Goal: Task Accomplishment & Management: Complete application form

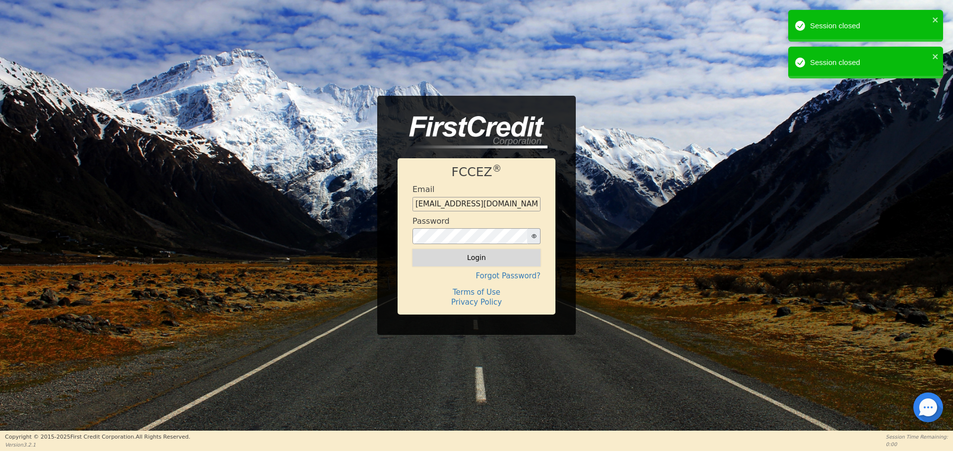
click at [477, 259] on button "Login" at bounding box center [476, 257] width 128 height 17
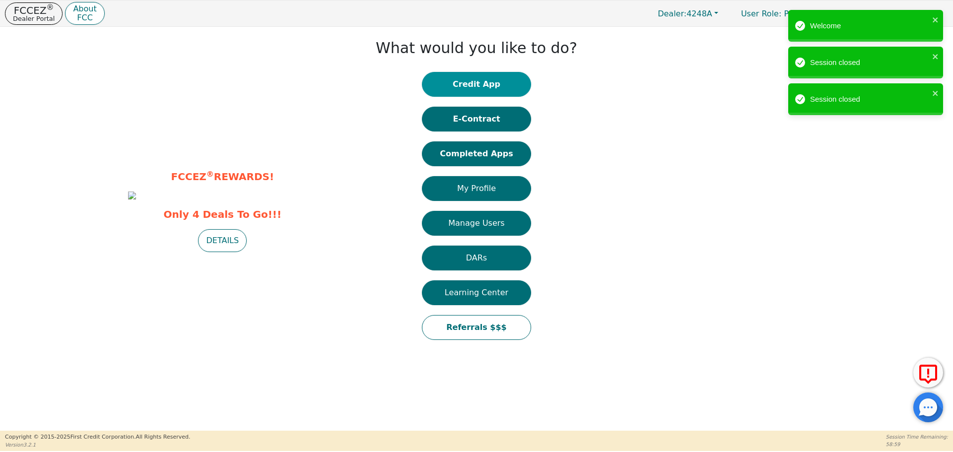
click at [486, 84] on button "Credit App" at bounding box center [476, 84] width 109 height 25
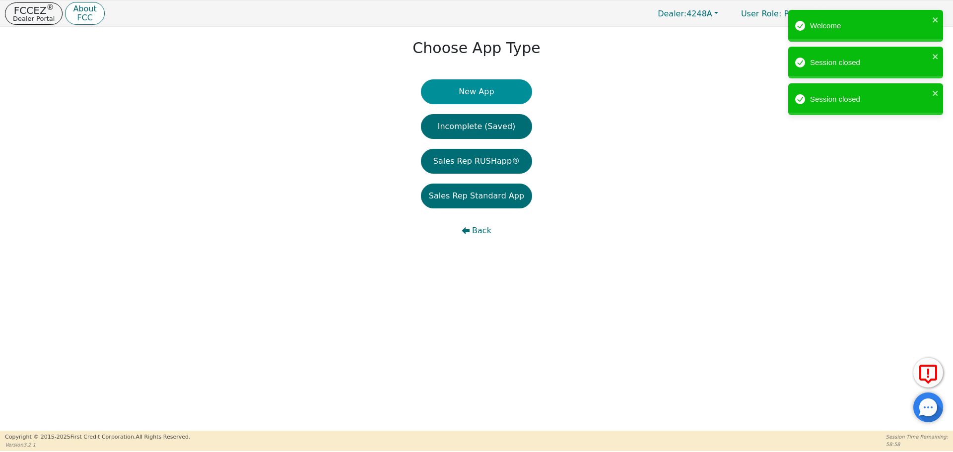
click at [472, 92] on button "New App" at bounding box center [476, 91] width 111 height 25
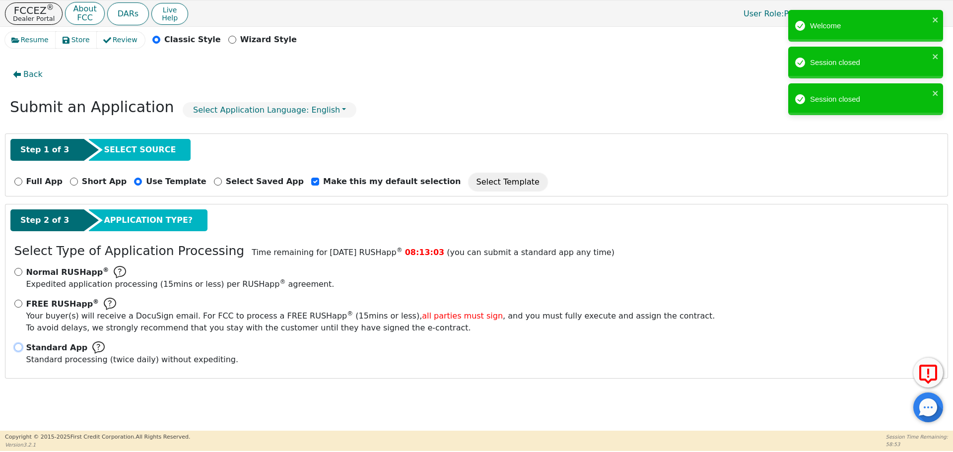
drag, startPoint x: 20, startPoint y: 347, endPoint x: 25, endPoint y: 346, distance: 5.5
click at [21, 347] on input "Standard App Standard processing (twice daily) without expediting." at bounding box center [18, 347] width 8 height 8
radio input "true"
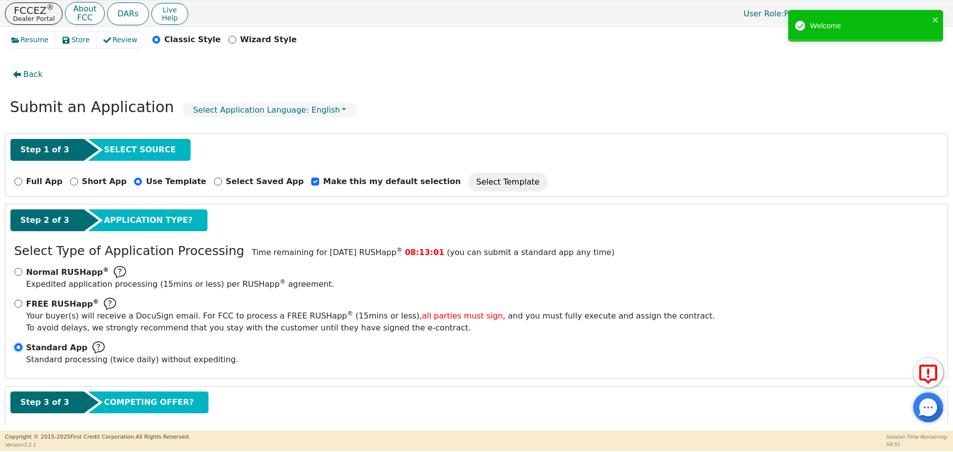
scroll to position [50, 0]
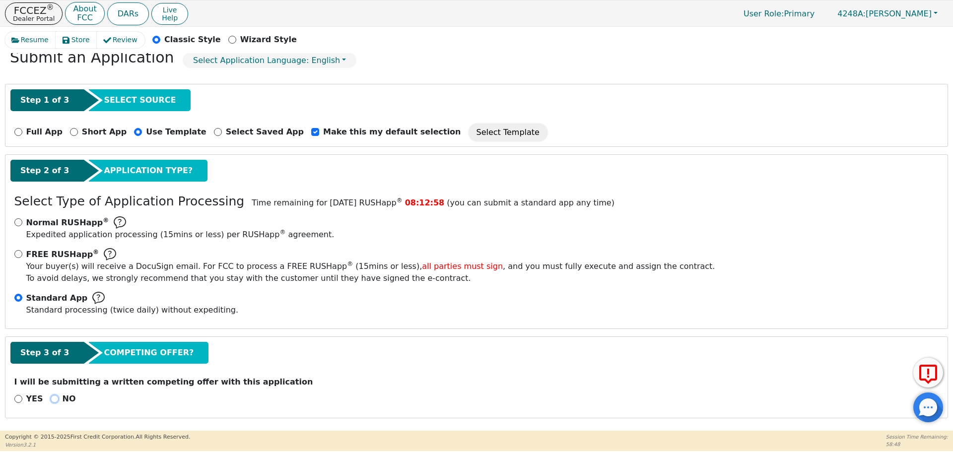
click at [51, 399] on input "NO" at bounding box center [55, 399] width 8 height 8
radio input "true"
drag, startPoint x: 945, startPoint y: 144, endPoint x: 938, endPoint y: 162, distance: 18.5
click at [939, 177] on div "Back Submit an Application Select Application Language: English Step 1 of 3 SEL…" at bounding box center [476, 239] width 943 height 373
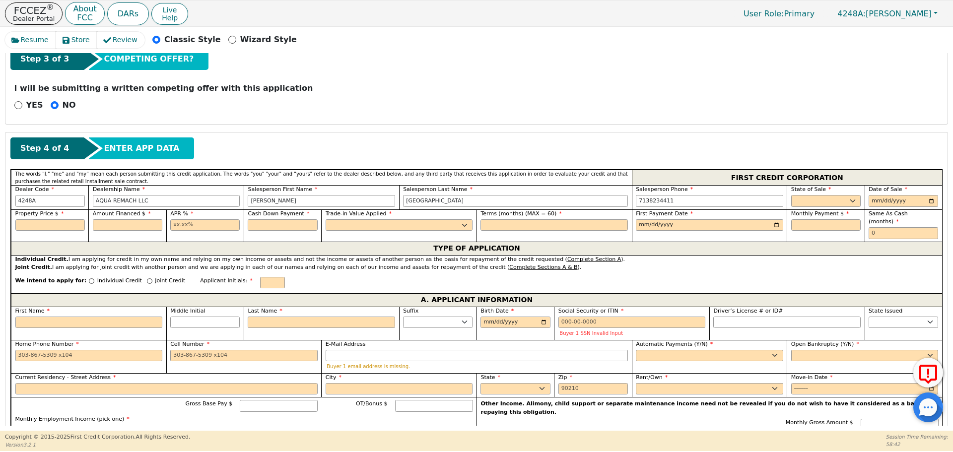
scroll to position [349, 0]
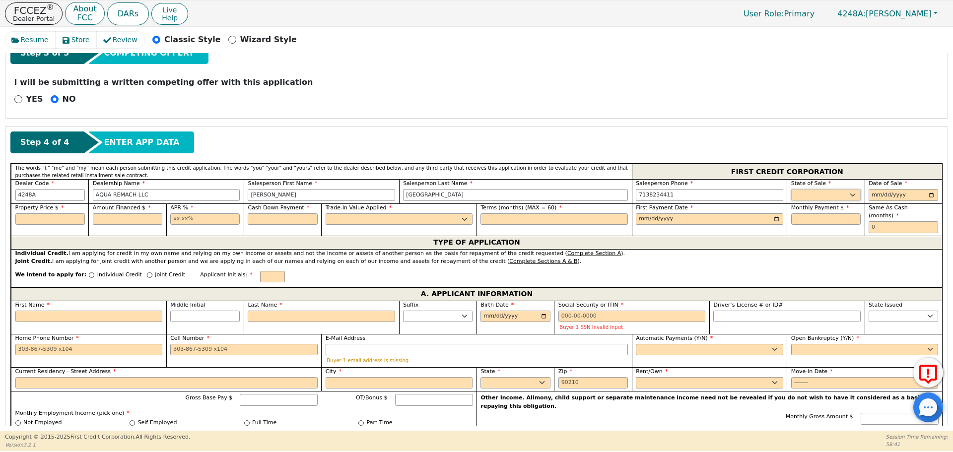
click at [809, 195] on select "AK AL AR AZ CA CO CT DC DE FL [GEOGRAPHIC_DATA] HI IA ID IL IN KS [GEOGRAPHIC_D…" at bounding box center [825, 195] width 69 height 12
select select "[GEOGRAPHIC_DATA]"
click at [791, 189] on select "AK AL AR AZ CA CO CT DC DE FL [GEOGRAPHIC_DATA] HI IA ID IL IN KS [GEOGRAPHIC_D…" at bounding box center [825, 195] width 69 height 12
click at [930, 192] on input "date" at bounding box center [903, 195] width 69 height 12
type input "[DATE]"
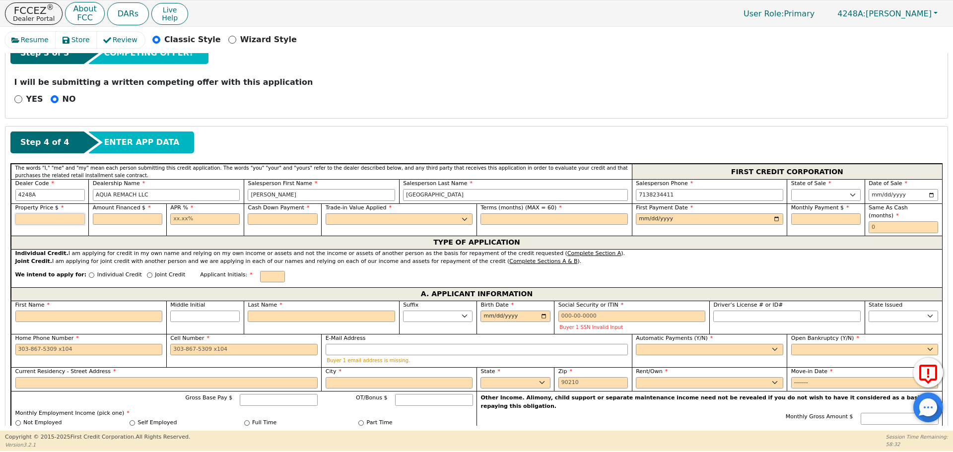
click at [38, 220] on input "text" at bounding box center [49, 219] width 69 height 12
click at [31, 218] on input "text" at bounding box center [49, 219] width 69 height 12
type input "8500.00"
click at [125, 214] on input "text" at bounding box center [127, 219] width 69 height 12
type input "8500.00"
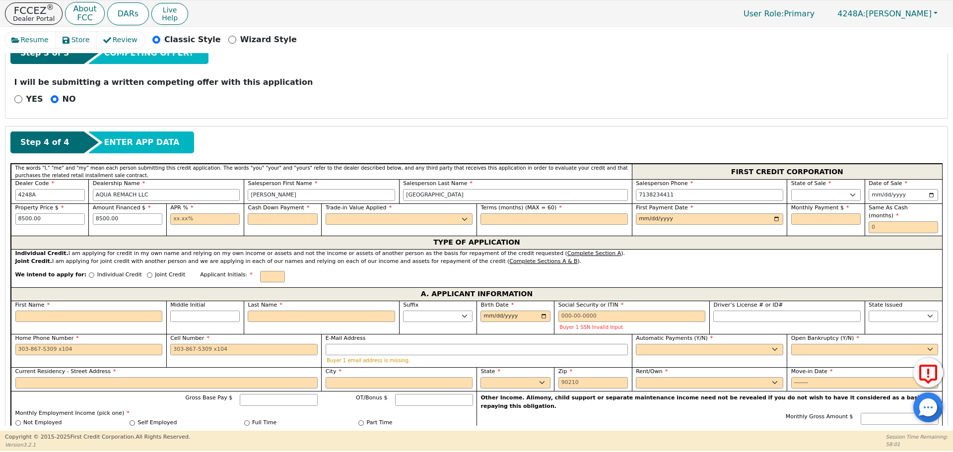
click at [169, 216] on div "APR %" at bounding box center [204, 219] width 77 height 32
click at [173, 218] on input "text" at bounding box center [204, 219] width 69 height 12
type input "17.99"
click at [255, 216] on input "text" at bounding box center [282, 219] width 69 height 12
type input "0.00"
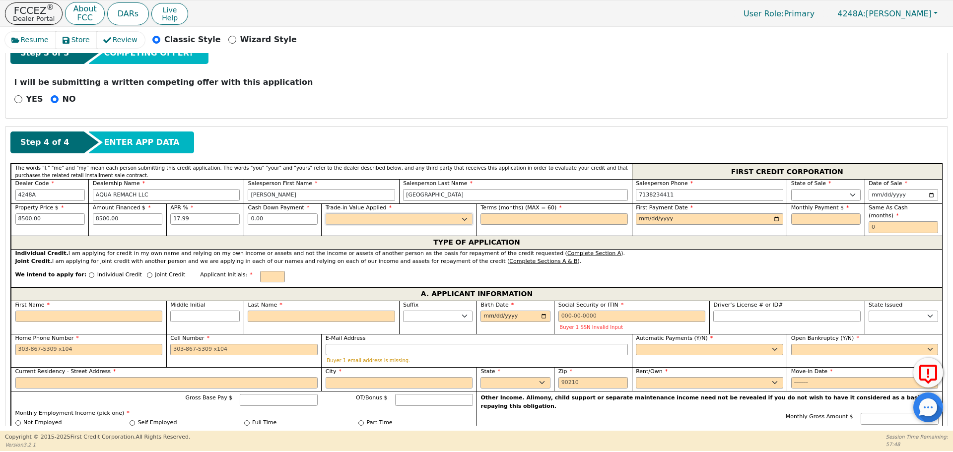
click at [342, 216] on select "Yes No" at bounding box center [399, 219] width 147 height 12
select select "n"
click at [326, 213] on select "Yes No" at bounding box center [399, 219] width 147 height 12
click at [491, 214] on input "text" at bounding box center [553, 219] width 147 height 12
type input "60"
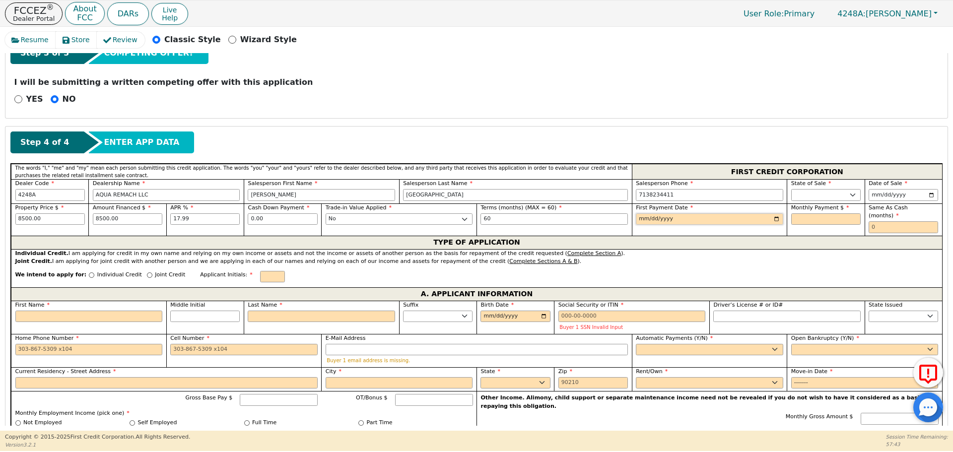
click at [642, 221] on input "date" at bounding box center [709, 219] width 147 height 12
click at [772, 218] on input "date" at bounding box center [709, 219] width 147 height 12
type input "[DATE]"
click at [796, 217] on input "text" at bounding box center [825, 219] width 69 height 12
type input "215.80"
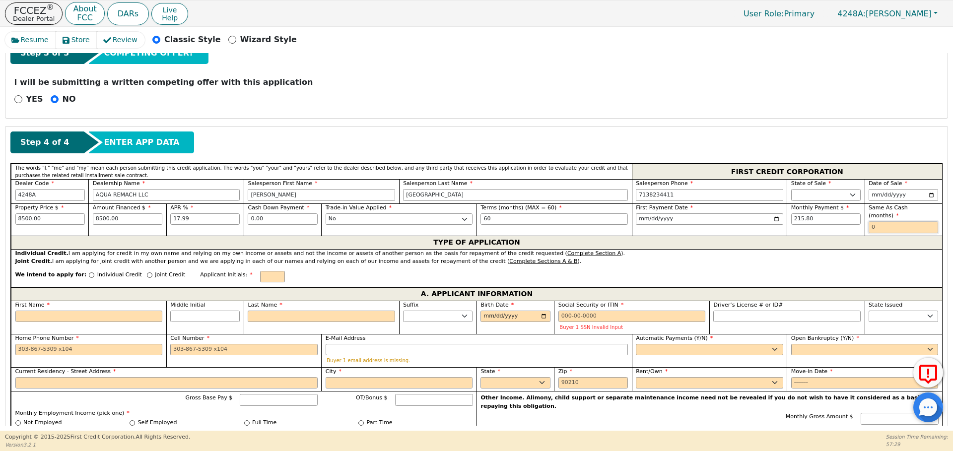
click at [873, 221] on input "text" at bounding box center [903, 227] width 69 height 12
type input "0"
click at [89, 272] on input "Individual Credit" at bounding box center [91, 274] width 5 height 5
radio input "true"
click at [35, 312] on input "First Name" at bounding box center [88, 317] width 147 height 12
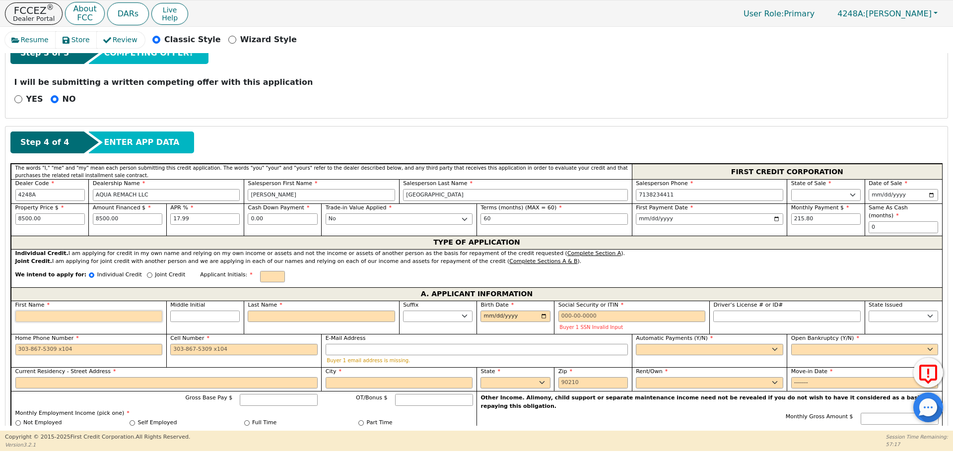
type input "M"
type input "MA"
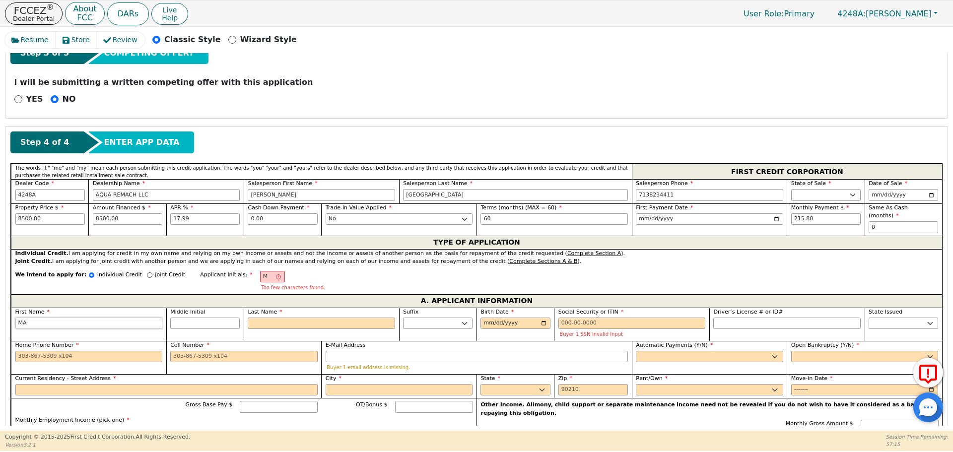
type input "MAR"
type input "MARI"
type input "[PERSON_NAME]"
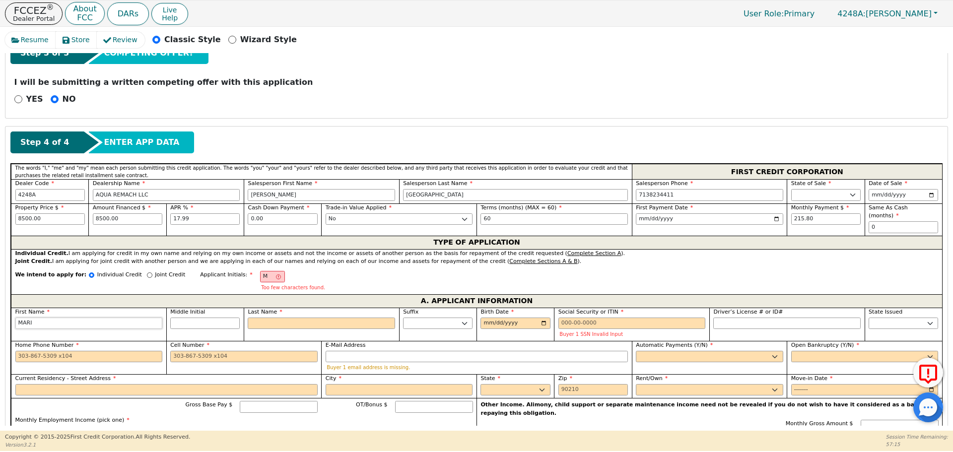
type input "[PERSON_NAME]"
click at [271, 318] on input "Last Name" at bounding box center [321, 324] width 147 height 12
type input "ML"
type input "L"
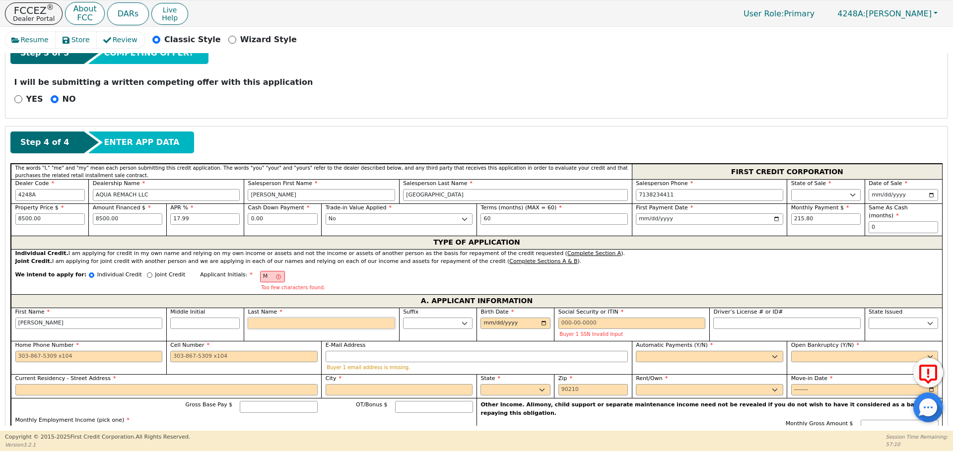
type input "[PERSON_NAME]"
type input "LI"
type input "[PERSON_NAME]"
type input "LIC"
type input "[PERSON_NAME]"
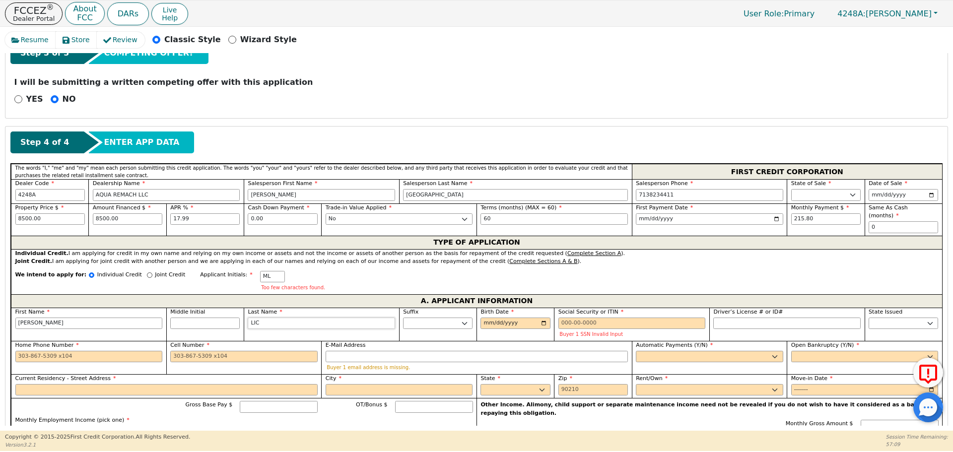
type input "LICO"
type input "[PERSON_NAME]"
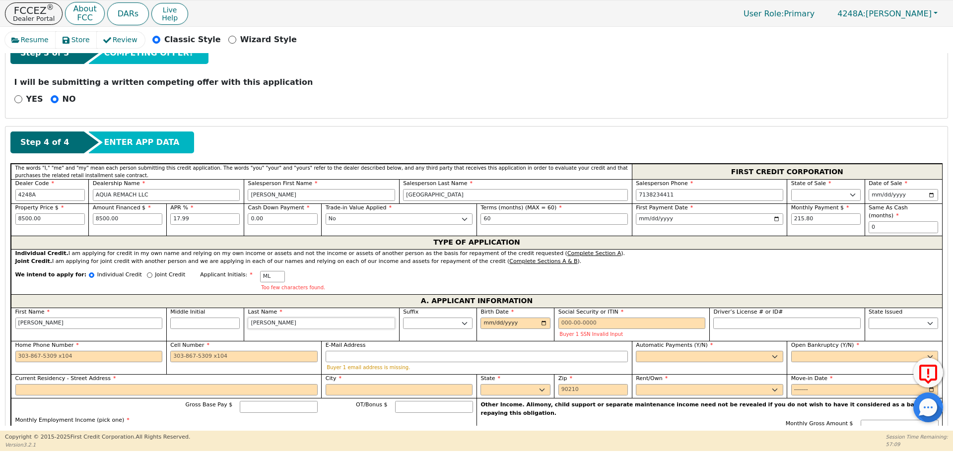
type input "[PERSON_NAME]"
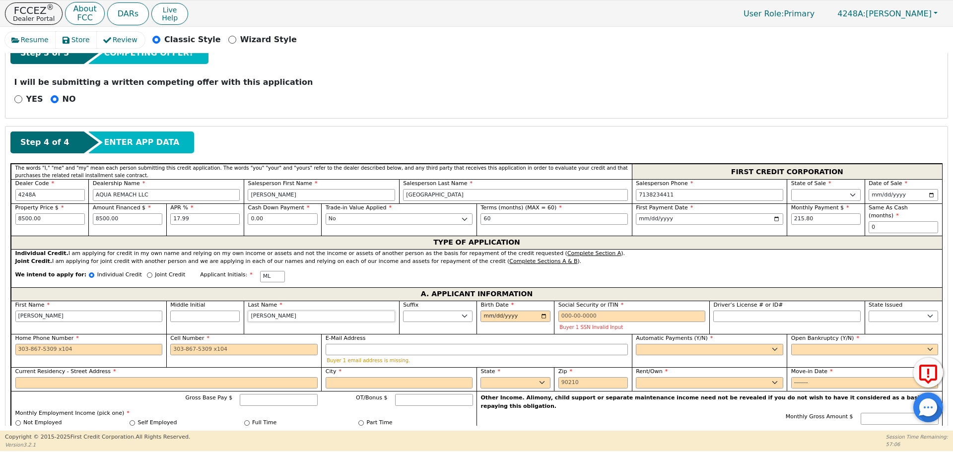
type input "[PERSON_NAME]"
click at [481, 311] on input "Birth Date" at bounding box center [514, 317] width 69 height 12
type input "[DATE]"
click at [554, 307] on div "Social Security or ITIN Buyer 1 SSN Invalid Input" at bounding box center [631, 317] width 155 height 33
click at [558, 311] on input "Social Security or ITIN" at bounding box center [631, 317] width 147 height 12
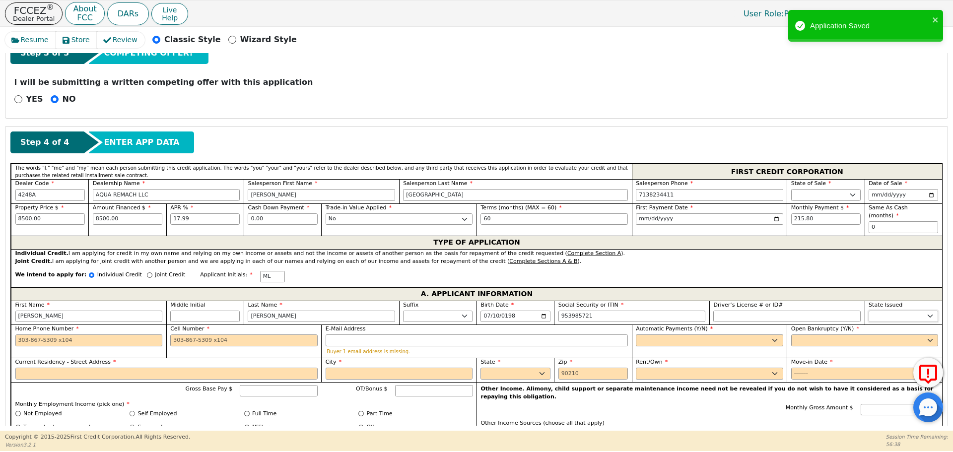
type input "***-**-5721"
click at [878, 311] on select "AK AL AR AZ CA CO CT DC DE FL [GEOGRAPHIC_DATA] HI IA ID IL IN KS [GEOGRAPHIC_D…" at bounding box center [903, 317] width 69 height 12
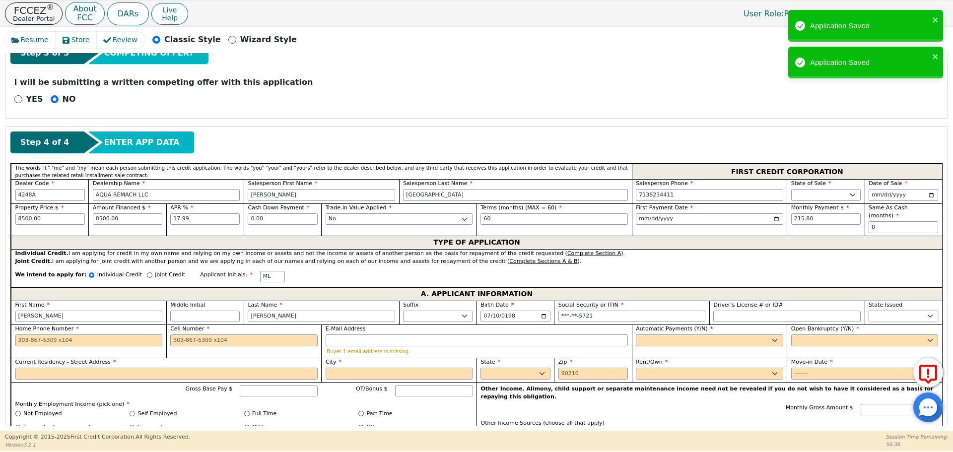
select select "[GEOGRAPHIC_DATA]"
click at [878, 311] on select "AK AL AR AZ CA CO CT DC DE FL [GEOGRAPHIC_DATA] HI IA ID IL IN KS [GEOGRAPHIC_D…" at bounding box center [903, 317] width 69 height 12
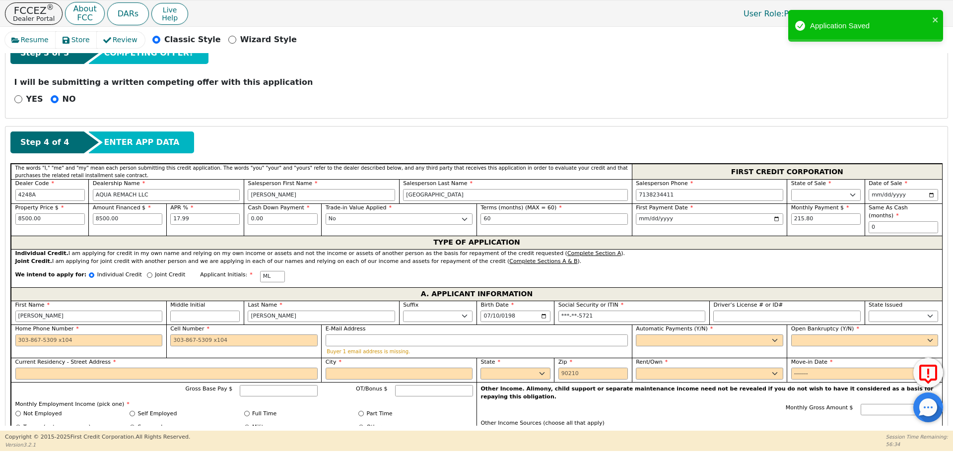
click at [13, 331] on div "Home Phone Number" at bounding box center [88, 341] width 155 height 33
click at [15, 335] on input "Home Phone Number" at bounding box center [88, 341] width 147 height 12
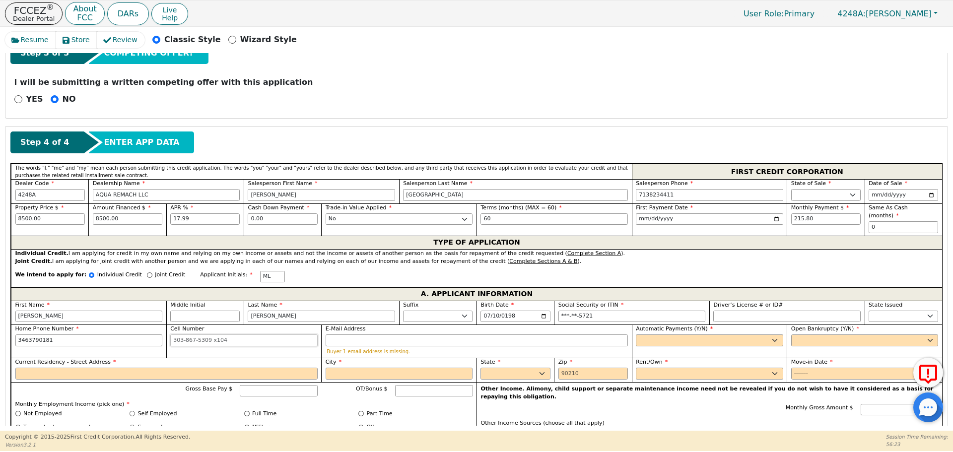
type input "[PHONE_NUMBER]"
click at [173, 335] on input "Cell Number" at bounding box center [243, 341] width 147 height 12
type input "[PHONE_NUMBER]"
click at [341, 335] on input "E-Mail Address" at bounding box center [477, 341] width 302 height 12
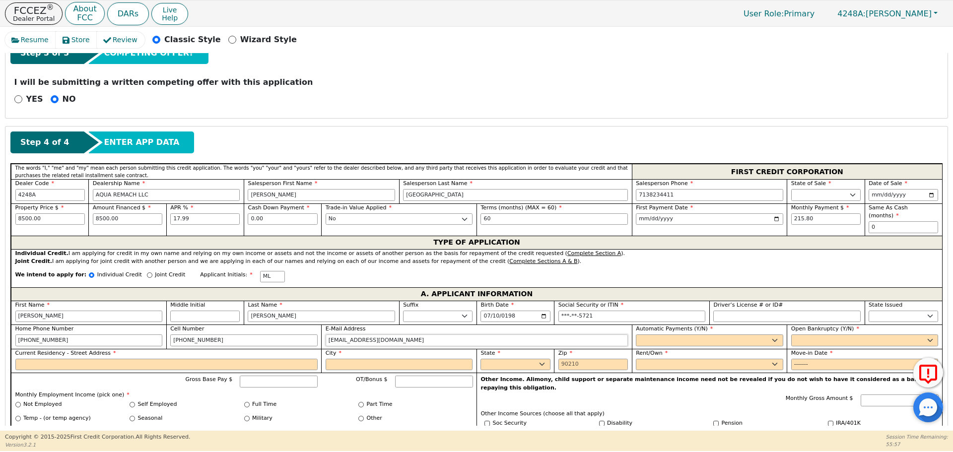
type input "[EMAIL_ADDRESS][DOMAIN_NAME]"
click at [670, 335] on select "Yes No" at bounding box center [709, 341] width 147 height 12
select select "y"
click at [636, 335] on select "Yes No" at bounding box center [709, 341] width 147 height 12
type input "[PERSON_NAME]"
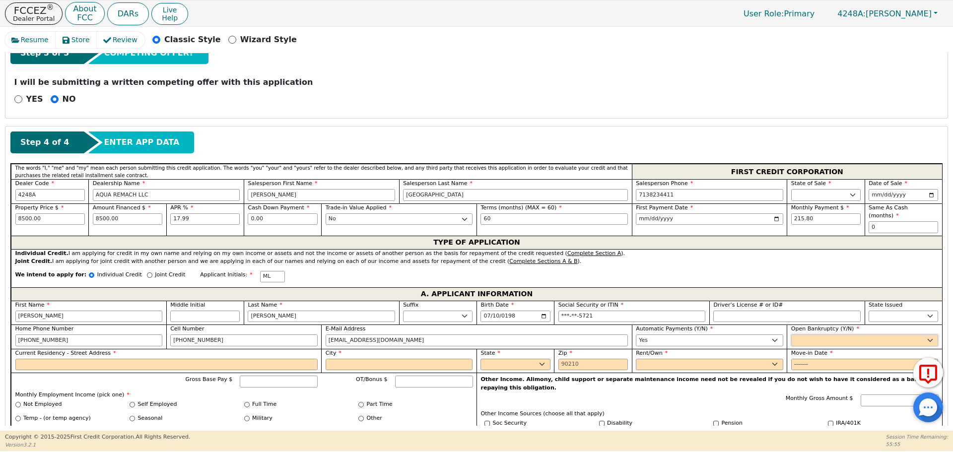
click at [800, 335] on select "Yes No" at bounding box center [864, 341] width 147 height 12
select select "n"
click at [791, 335] on select "Yes No" at bounding box center [864, 341] width 147 height 12
click at [30, 359] on input "Current Residency - Street Address" at bounding box center [166, 365] width 302 height 12
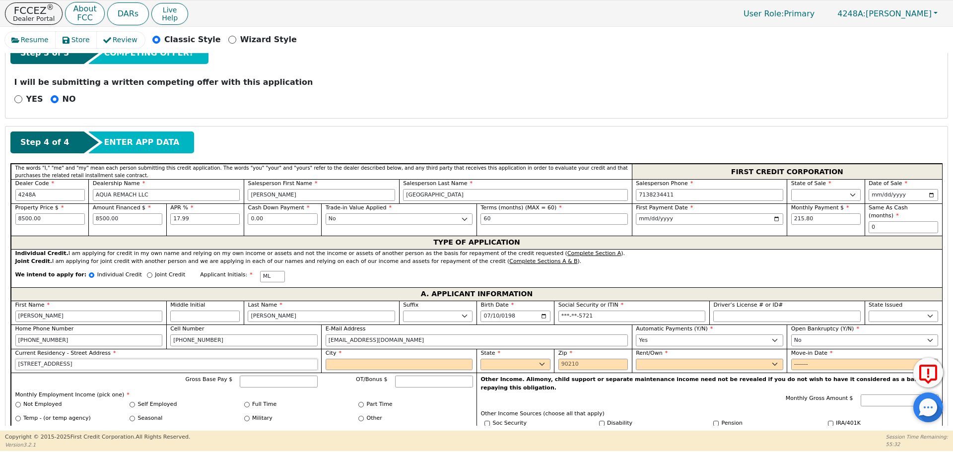
type input "[STREET_ADDRESS]"
click at [340, 359] on input "City" at bounding box center [399, 365] width 147 height 12
type input "cleveland"
click at [494, 359] on select "AK AL AR AZ CA CO CT DC DE FL [GEOGRAPHIC_DATA] HI IA ID IL IN KS [GEOGRAPHIC_D…" at bounding box center [514, 365] width 69 height 12
select select "[GEOGRAPHIC_DATA]"
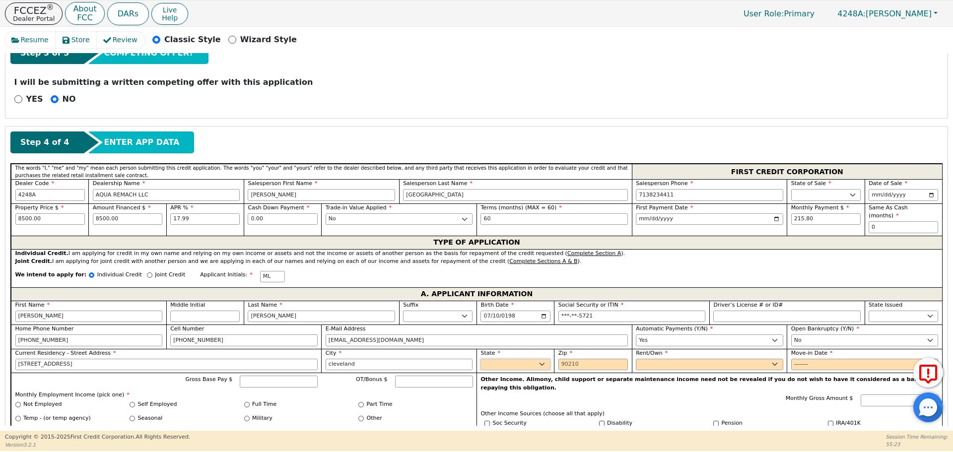
click at [496, 359] on select "AK AL AR AZ CA CO CT DC DE FL [GEOGRAPHIC_DATA] HI IA ID IL IN KS [GEOGRAPHIC_D…" at bounding box center [514, 365] width 69 height 12
click at [560, 359] on input "Zip" at bounding box center [592, 365] width 69 height 12
type input "77327"
click at [650, 359] on select "Rent Own" at bounding box center [709, 365] width 147 height 12
select select "Own"
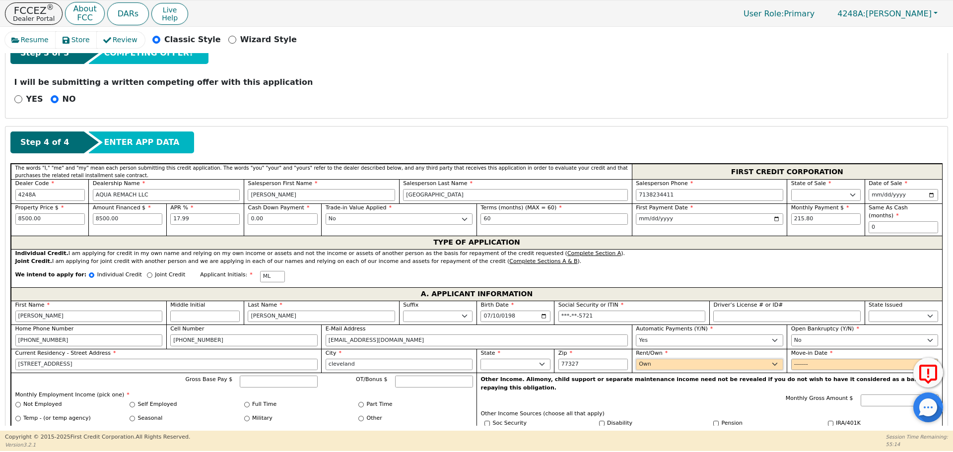
click at [636, 359] on select "Rent Own" at bounding box center [709, 365] width 147 height 12
click at [796, 359] on input "Move-in Date" at bounding box center [864, 365] width 147 height 12
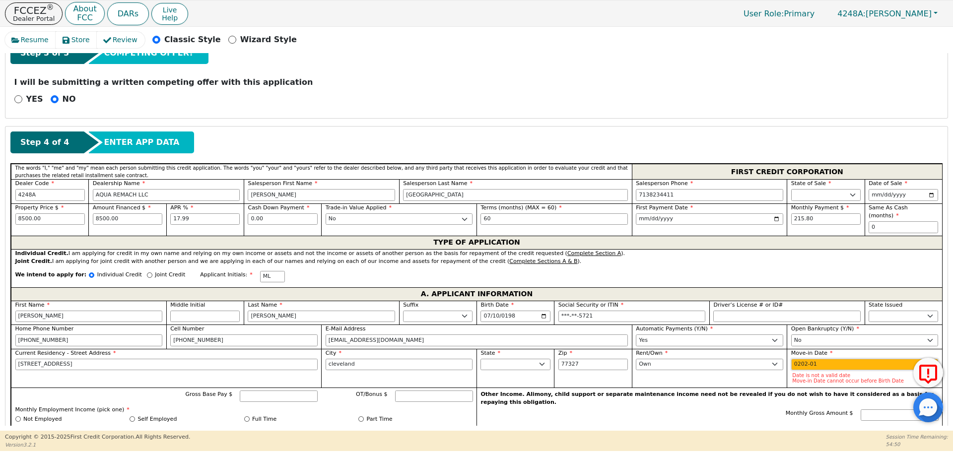
type input "2024-01"
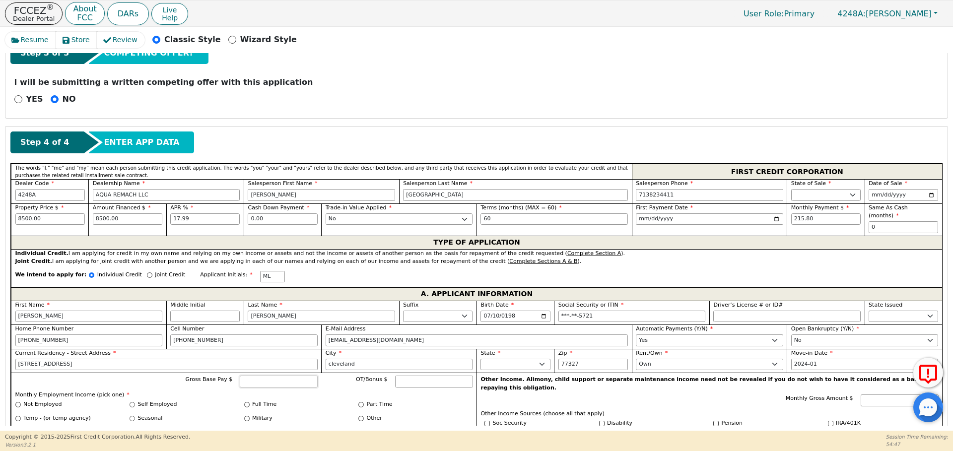
click at [264, 376] on input "Gross Base Pay $" at bounding box center [279, 382] width 78 height 12
type input "6000.00"
click at [316, 423] on div "Gross Base Pay $ 6000.00 OT/Bonus $ Monthly Employment Income (pick one) * Not …" at bounding box center [244, 417] width 466 height 88
click at [246, 402] on input "Full Time" at bounding box center [246, 404] width 5 height 5
radio input "true"
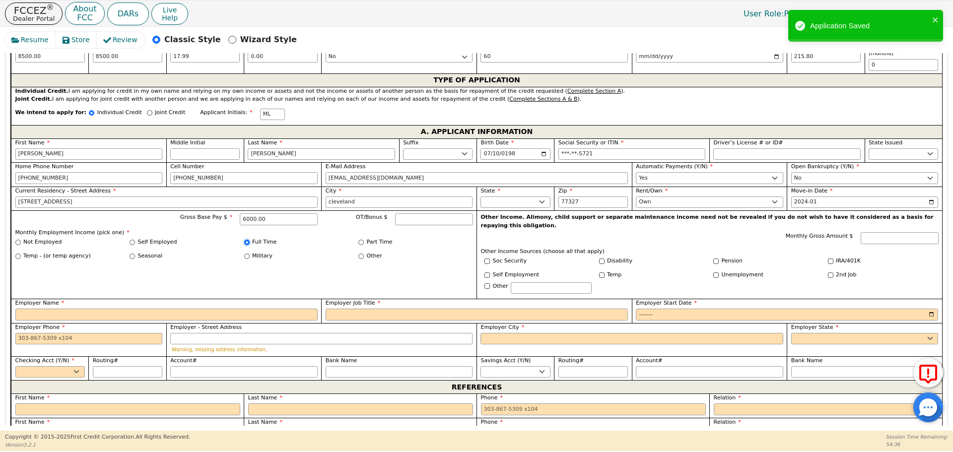
scroll to position [546, 0]
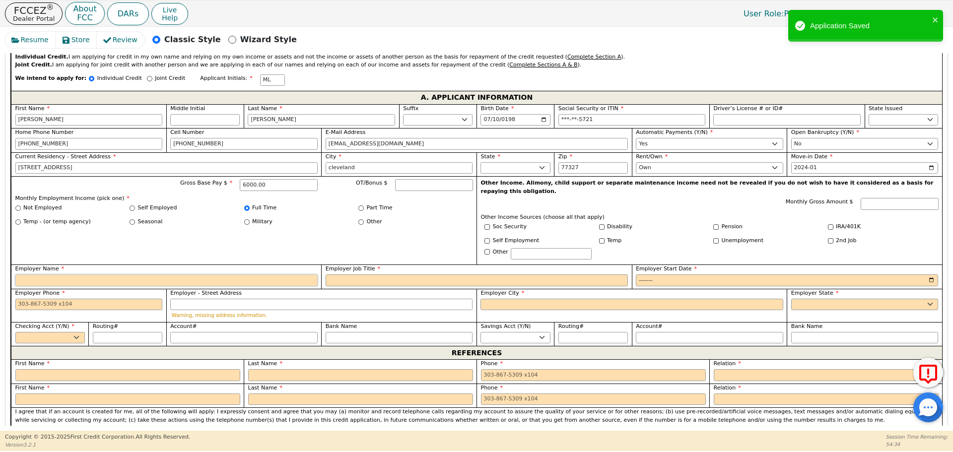
click at [33, 274] on input "Employer Name" at bounding box center [166, 280] width 302 height 12
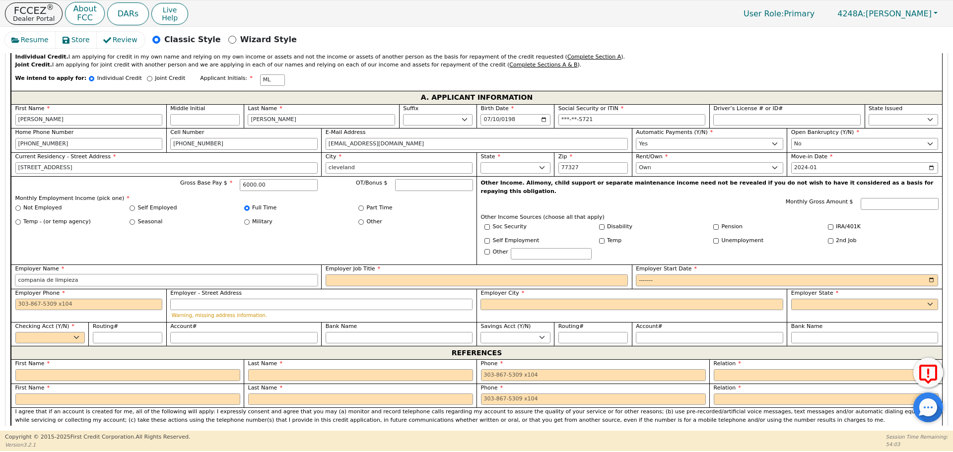
type input "compania de limpieza"
click at [365, 274] on input "Employer Job Title" at bounding box center [477, 280] width 302 height 12
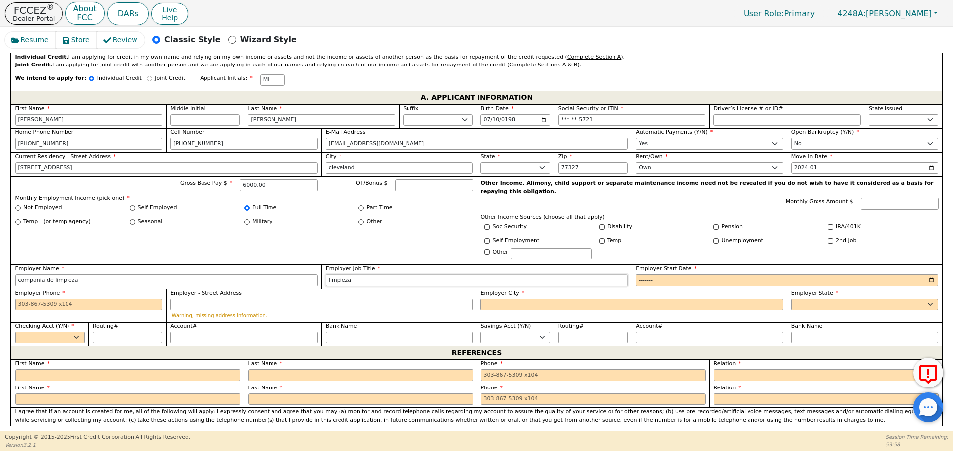
type input "limpieza"
click at [644, 274] on input "Employer Start Date" at bounding box center [787, 280] width 302 height 12
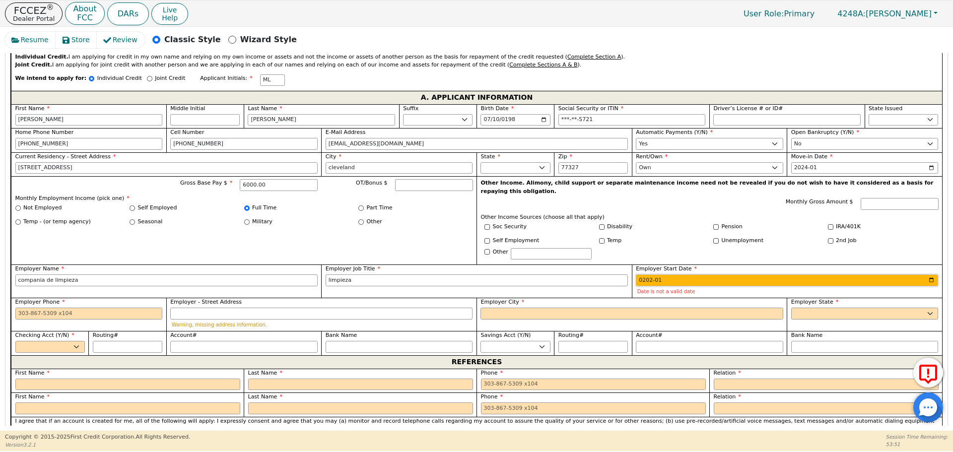
type input "2021-01"
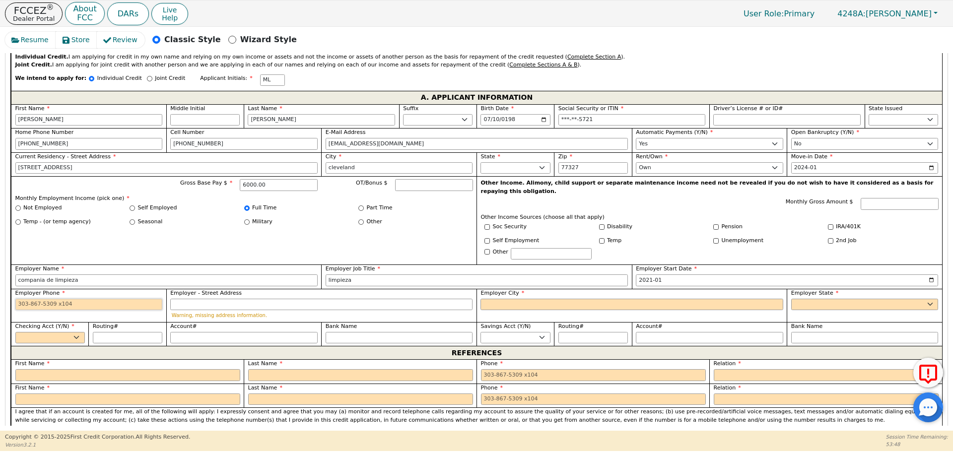
click at [19, 299] on input "Employer Phone" at bounding box center [88, 305] width 147 height 12
type input "[PHONE_NUMBER]"
click at [500, 299] on input "Employer City" at bounding box center [631, 305] width 302 height 12
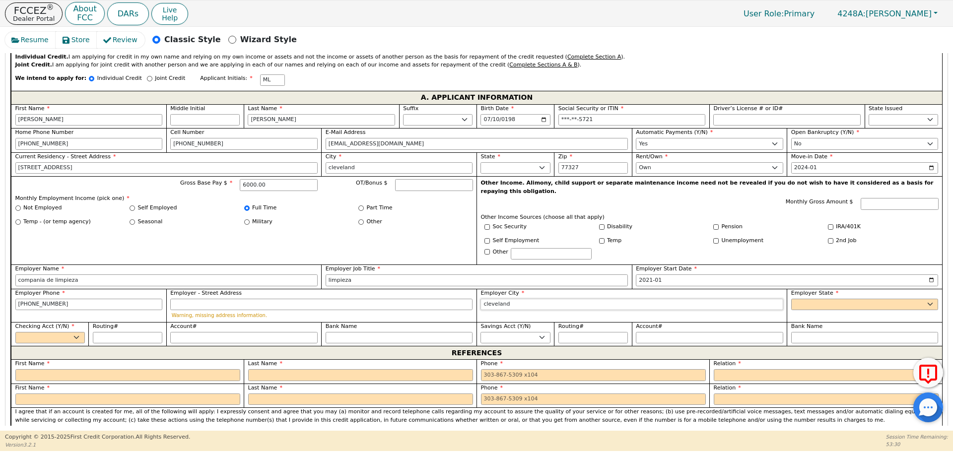
type input "[GEOGRAPHIC_DATA]"
click at [802, 299] on select "AK AL AR AZ CA CO CT DC DE FL [GEOGRAPHIC_DATA] HI IA ID [GEOGRAPHIC_DATA] IN K…" at bounding box center [864, 305] width 147 height 12
select select "[GEOGRAPHIC_DATA]"
click at [802, 299] on select "AK AL AR AZ CA CO CT DC DE FL [GEOGRAPHIC_DATA] HI IA ID [GEOGRAPHIC_DATA] IN K…" at bounding box center [864, 305] width 147 height 12
click at [78, 332] on select "Yes No" at bounding box center [49, 338] width 69 height 12
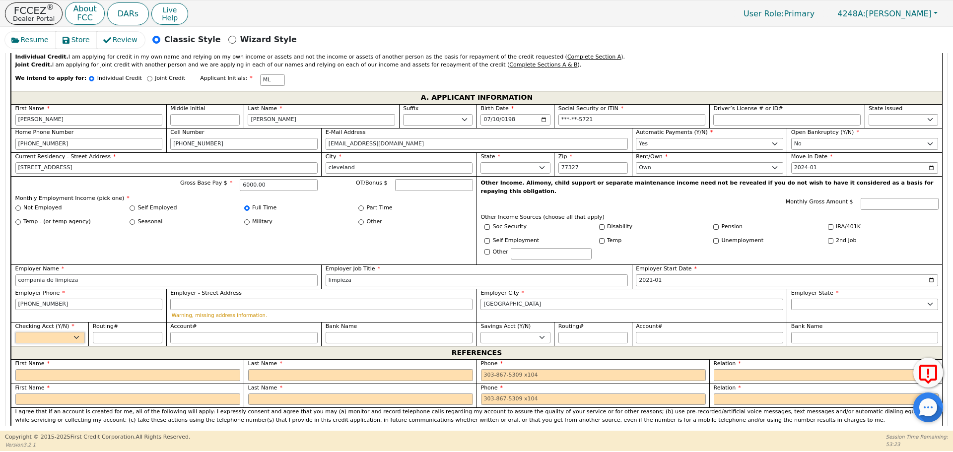
select select "y"
click at [15, 332] on select "Yes No" at bounding box center [49, 338] width 69 height 12
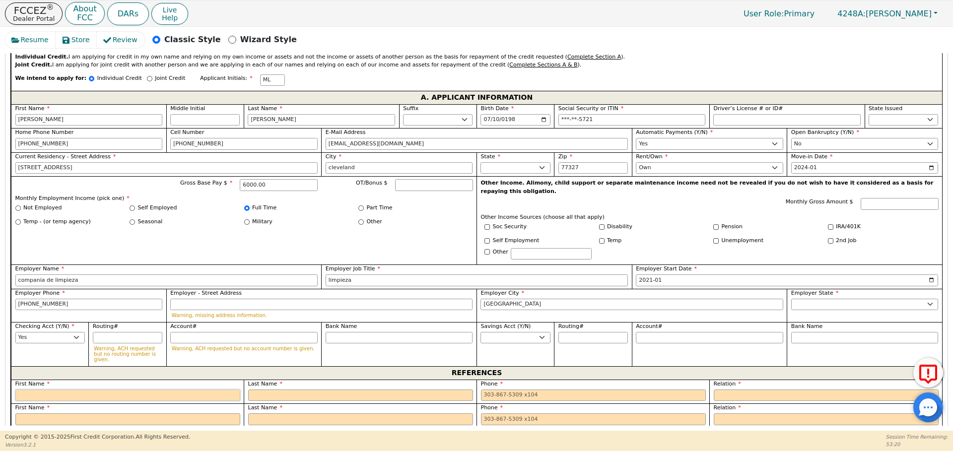
click at [34, 390] on input "text" at bounding box center [127, 396] width 225 height 12
type input "[PERSON_NAME]"
click at [266, 390] on input "text" at bounding box center [360, 396] width 225 height 12
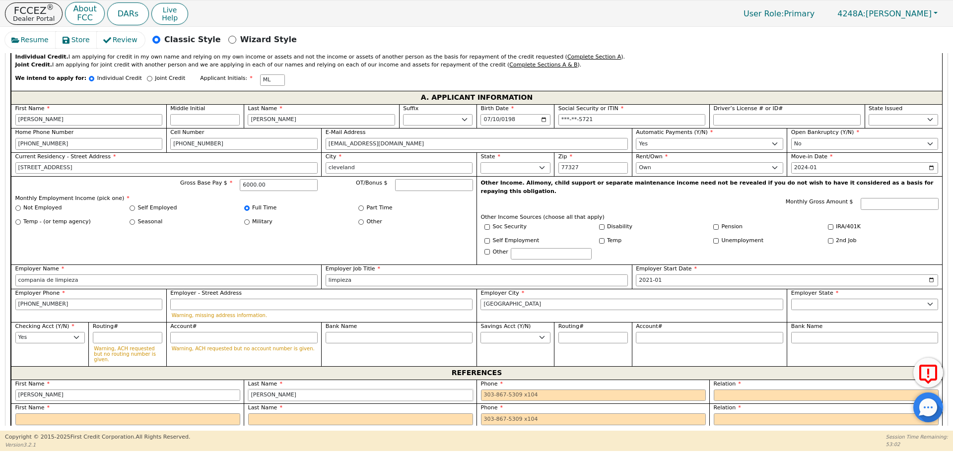
type input "[PERSON_NAME]"
click at [488, 390] on input "tel" at bounding box center [593, 396] width 225 height 12
type input "[PHONE_NUMBER]"
click at [729, 390] on select "FATHER MOTHER SISTER BROTHER DAUGHTER SON CO-WORKER NEIGHBOR FRIEND COUSIN G-MO…" at bounding box center [826, 396] width 225 height 12
select select "FRIEND"
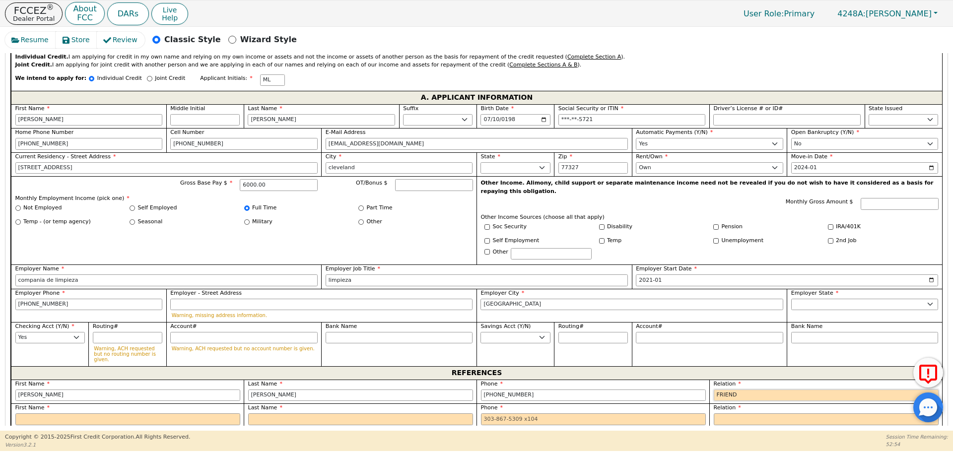
click at [714, 390] on select "FATHER MOTHER SISTER BROTHER DAUGHTER SON CO-WORKER NEIGHBOR FRIEND COUSIN G-MO…" at bounding box center [826, 396] width 225 height 12
click at [37, 413] on input "text" at bounding box center [127, 419] width 225 height 12
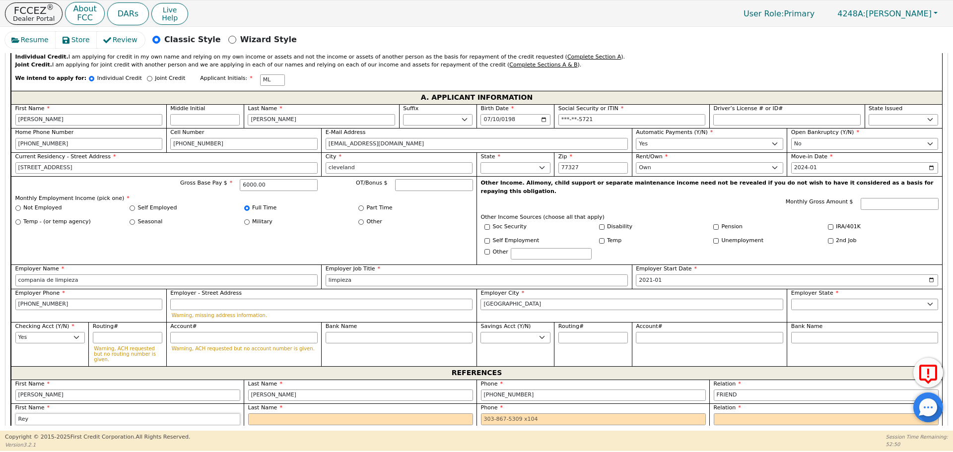
type input "Rey"
click at [265, 413] on input "text" at bounding box center [360, 419] width 225 height 12
type input "[PERSON_NAME]"
click at [481, 413] on input "tel" at bounding box center [593, 419] width 225 height 12
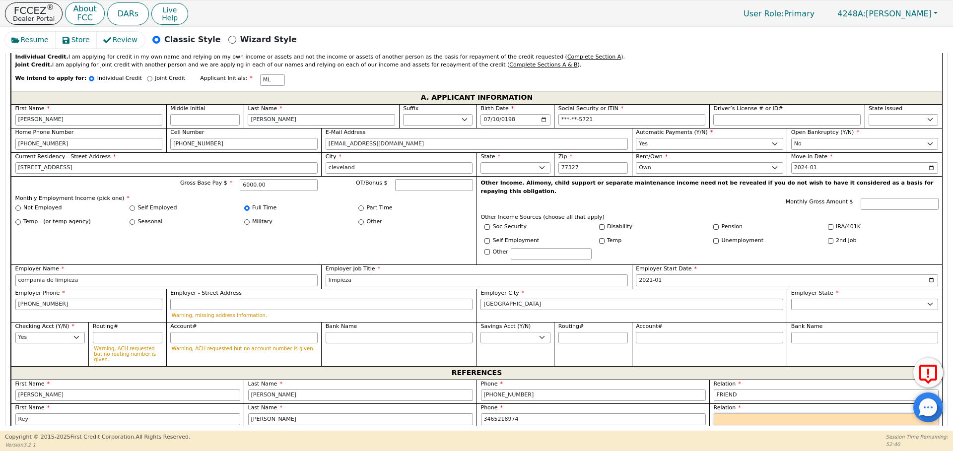
type input "[PHONE_NUMBER]"
click at [725, 413] on select "FATHER MOTHER SISTER BROTHER DAUGHTER SON CO-WORKER NEIGHBOR FRIEND COUSIN G-MO…" at bounding box center [826, 419] width 225 height 12
select select "FRIEND"
click at [714, 413] on select "FATHER MOTHER SISTER BROTHER DAUGHTER SON CO-WORKER NEIGHBOR FRIEND COUSIN G-MO…" at bounding box center [826, 419] width 225 height 12
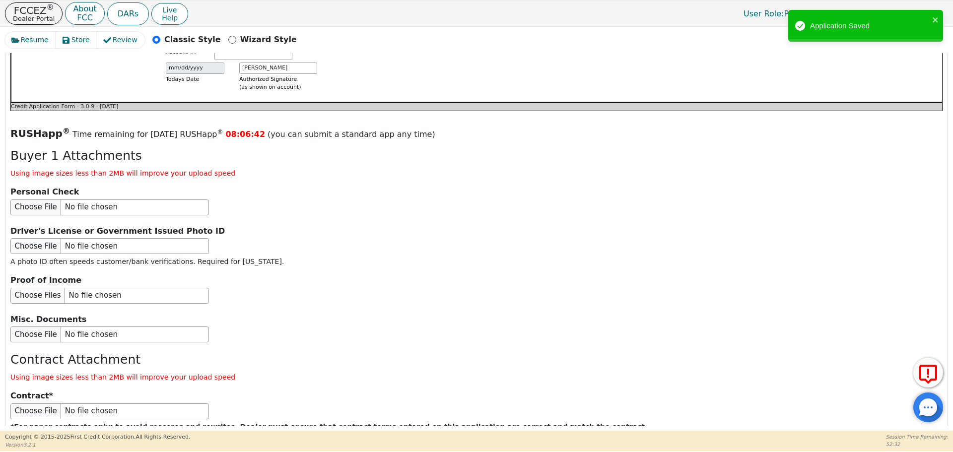
scroll to position [1149, 0]
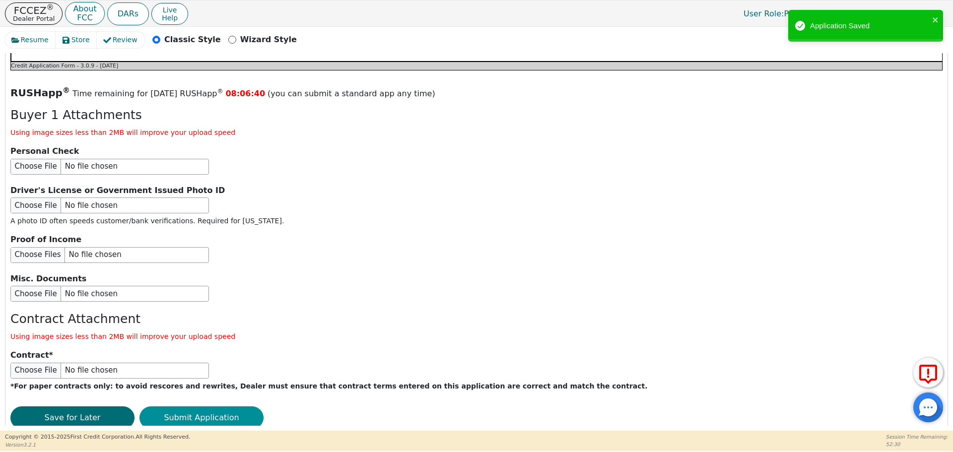
click at [201, 407] on button "Submit Application" at bounding box center [201, 418] width 124 height 23
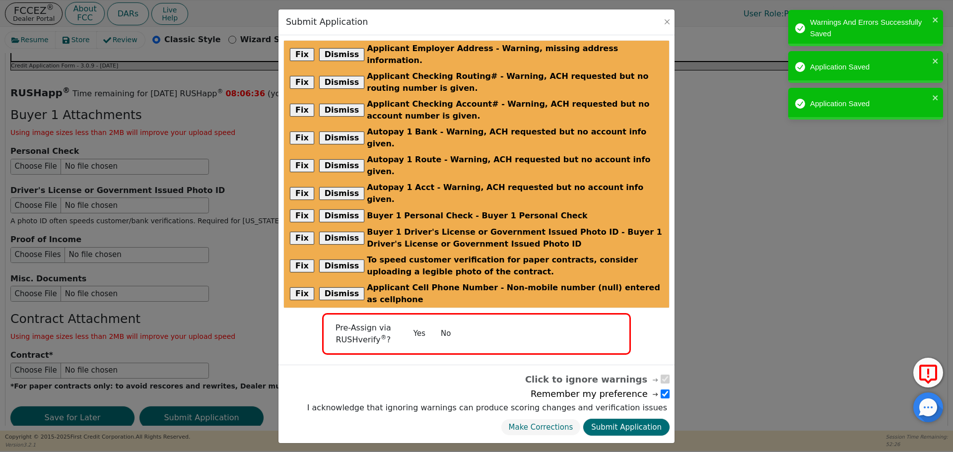
click at [446, 325] on button "No" at bounding box center [446, 333] width 26 height 17
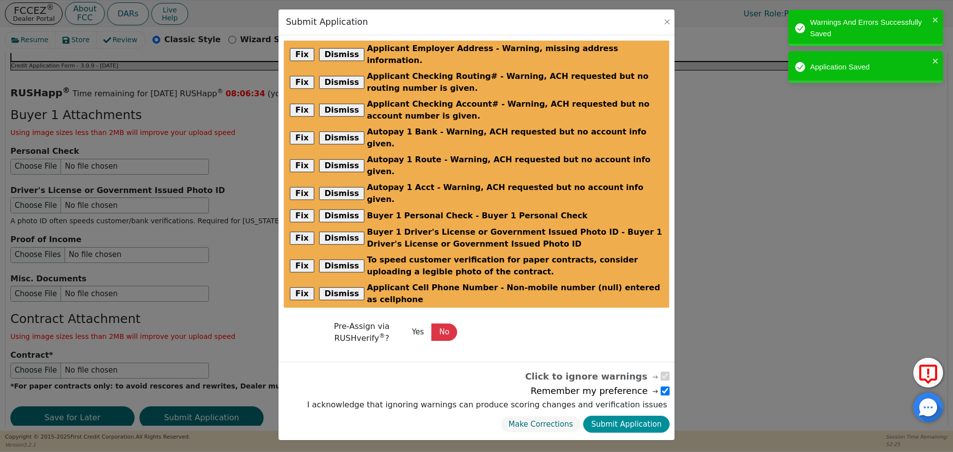
click at [635, 416] on button "Submit Application" at bounding box center [626, 424] width 86 height 17
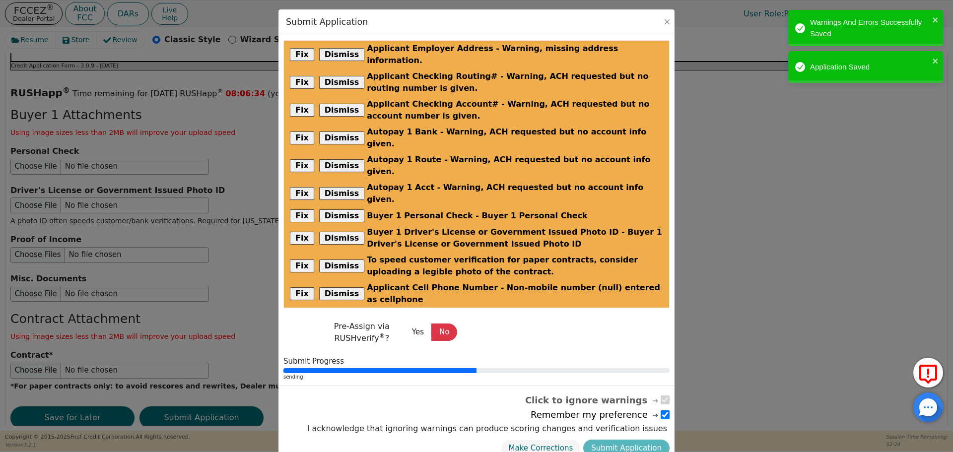
radio input "false"
checkbox input "false"
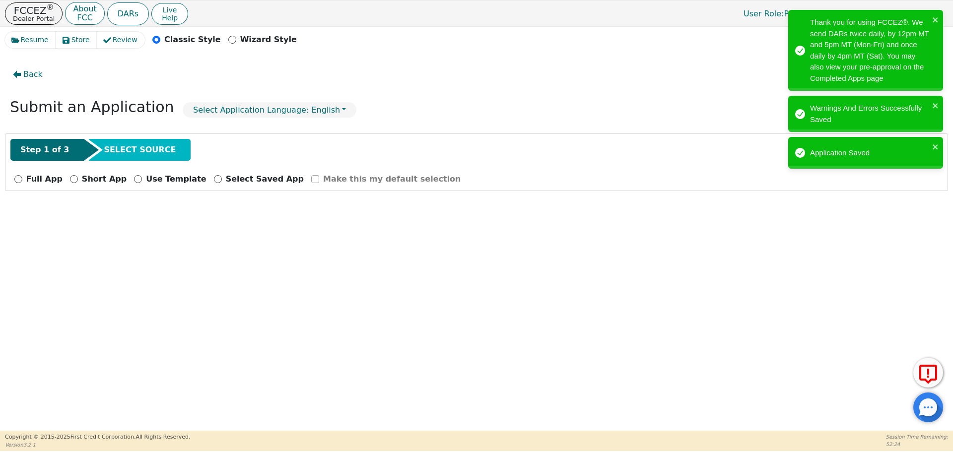
scroll to position [0, 0]
